Goal: Use online tool/utility: Utilize a website feature to perform a specific function

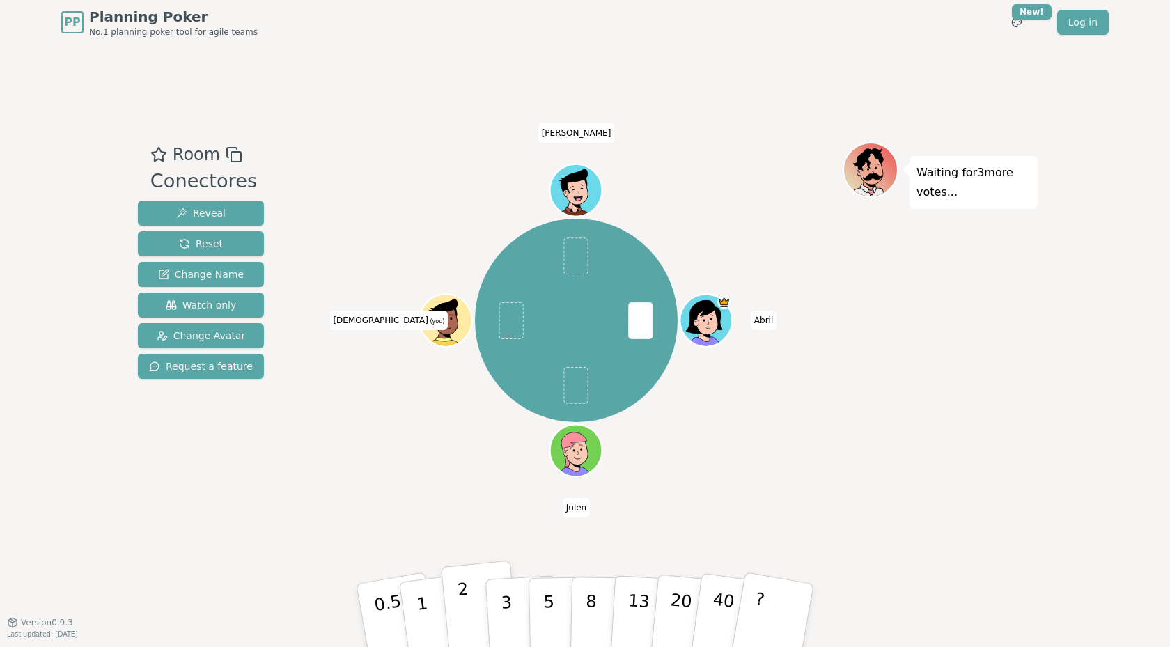
click at [461, 613] on p "2" at bounding box center [466, 617] width 18 height 76
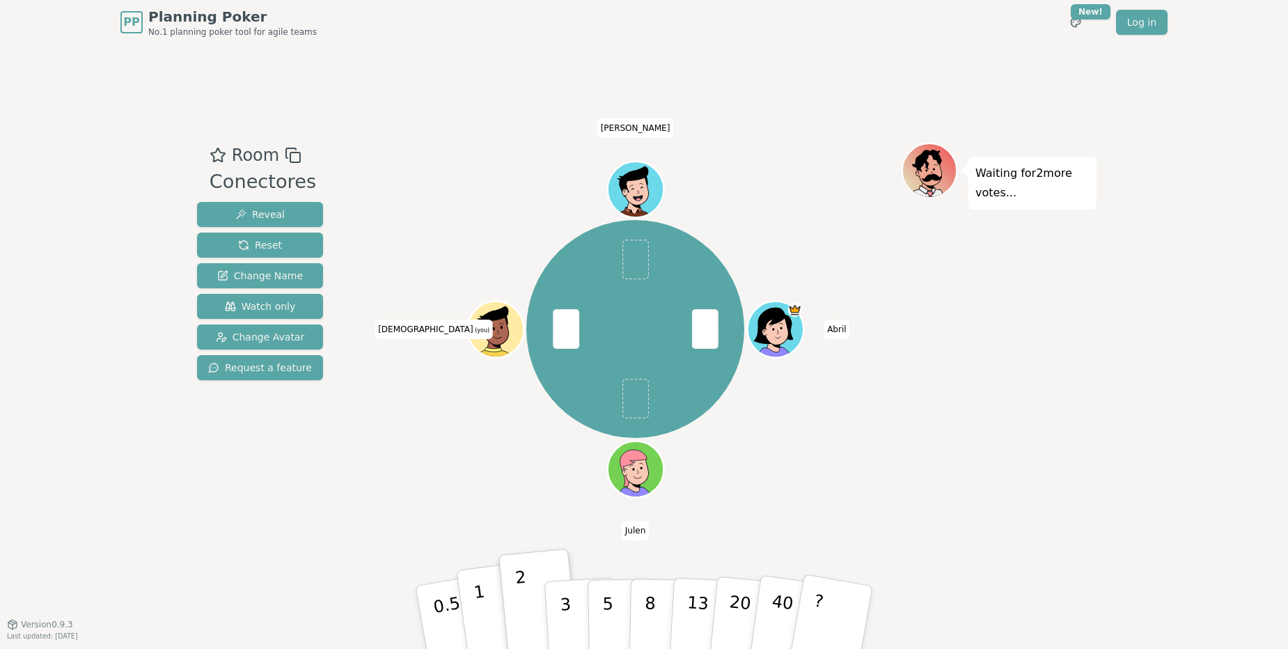
click at [489, 609] on button "1" at bounding box center [497, 617] width 83 height 113
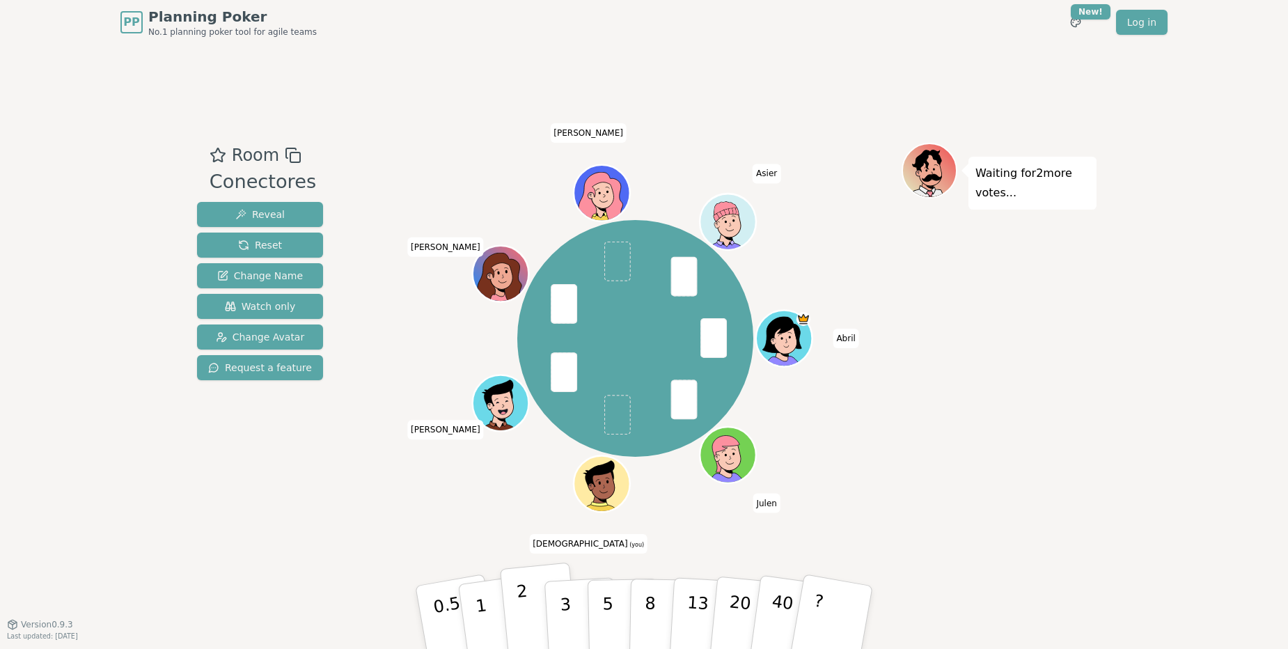
click at [531, 618] on button "2" at bounding box center [539, 618] width 79 height 111
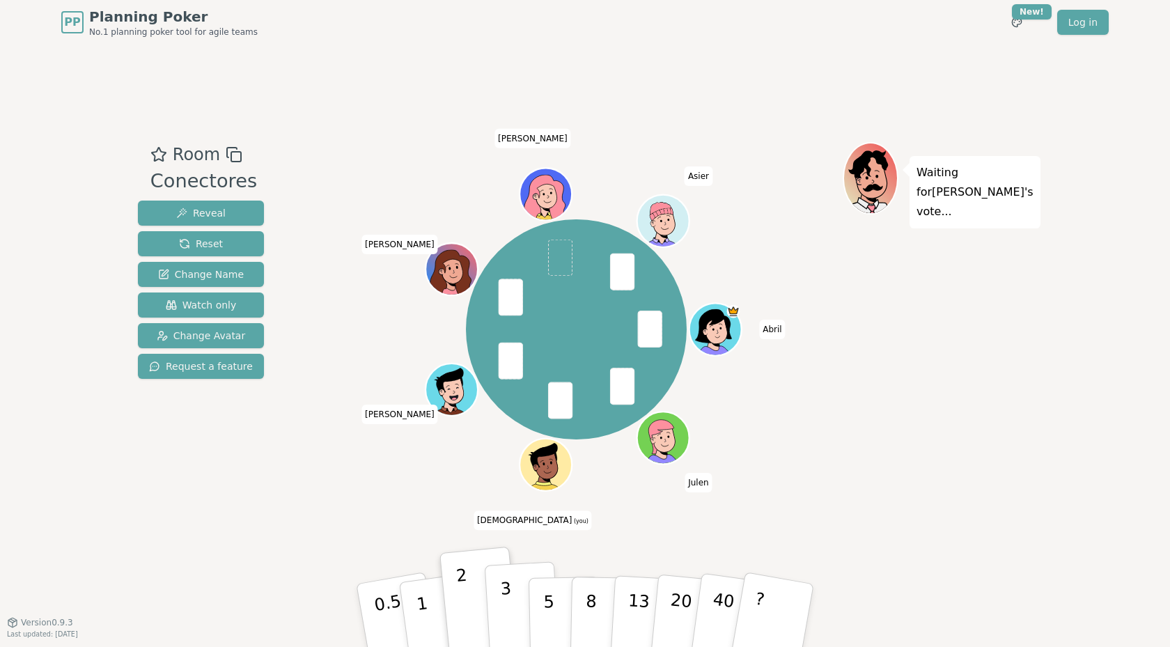
click at [504, 617] on p "3" at bounding box center [507, 617] width 15 height 76
click at [486, 623] on button "2" at bounding box center [480, 615] width 79 height 111
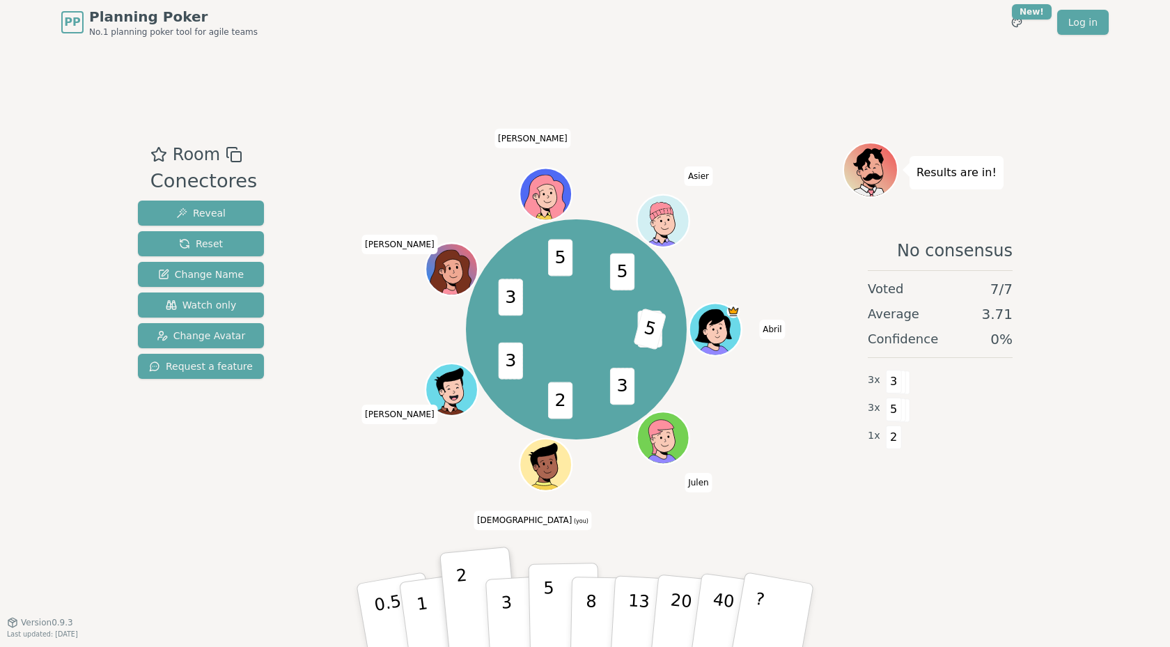
click at [539, 619] on button "5" at bounding box center [564, 616] width 72 height 106
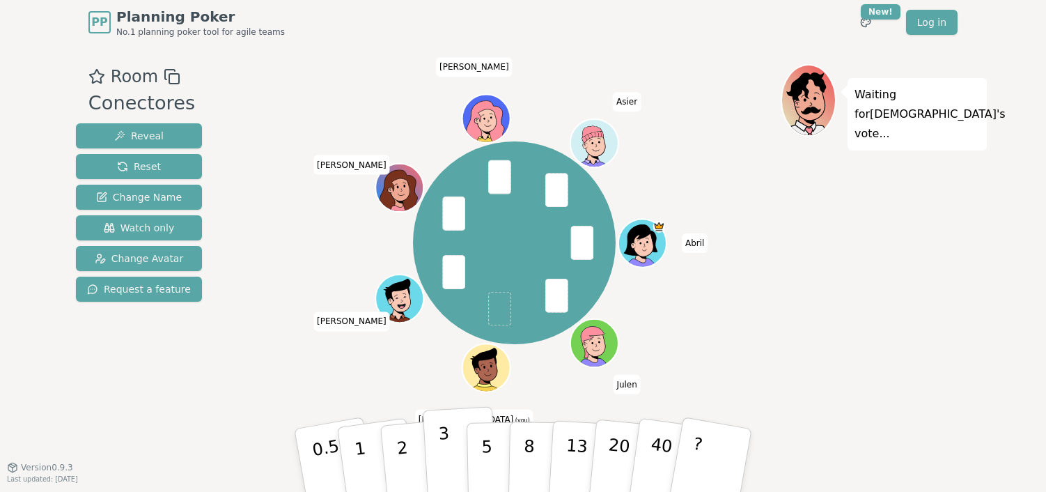
click at [444, 473] on p "3" at bounding box center [445, 461] width 15 height 76
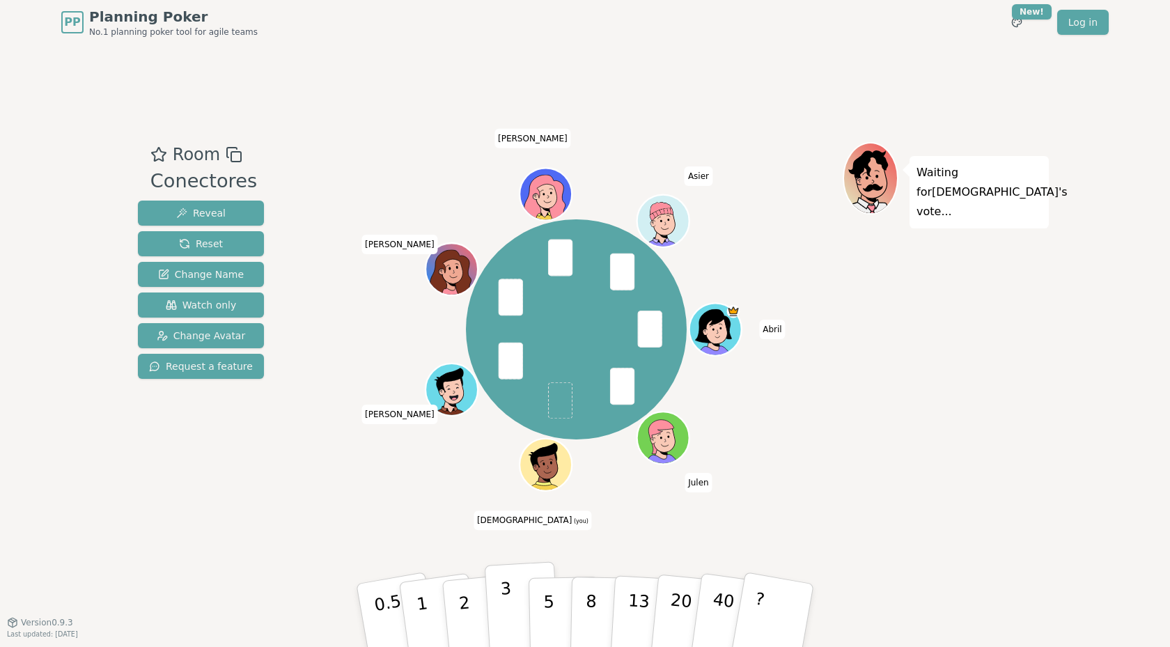
click at [527, 608] on button "3" at bounding box center [523, 615] width 76 height 109
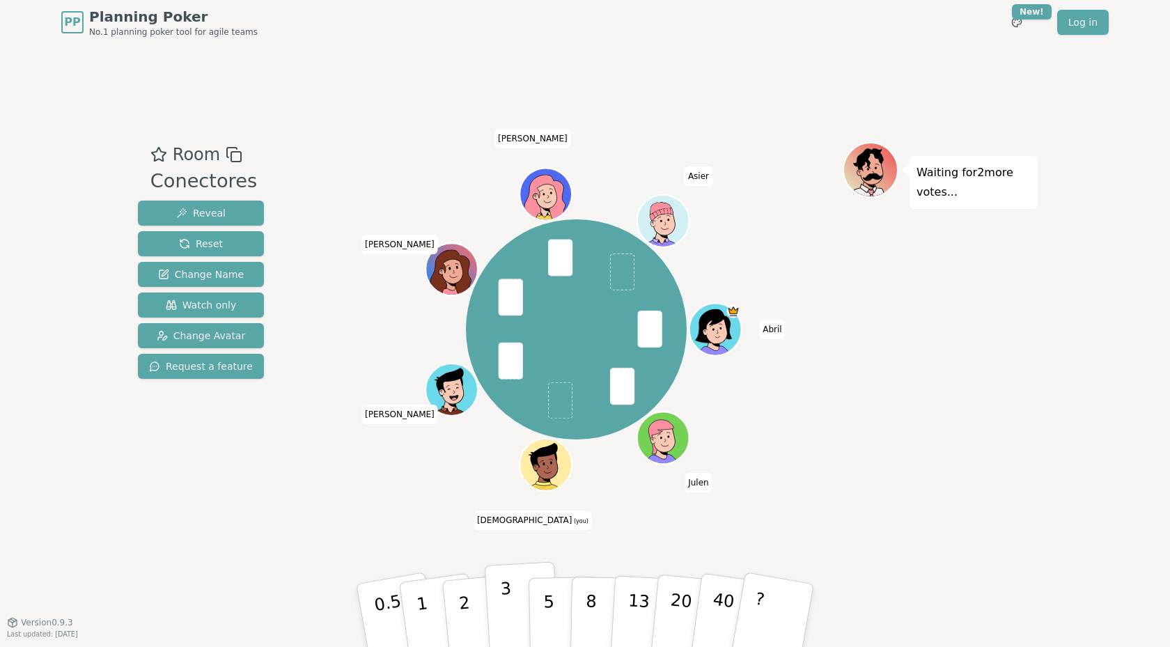
click at [505, 612] on p "3" at bounding box center [507, 617] width 15 height 76
click at [547, 608] on p "5" at bounding box center [549, 615] width 12 height 75
